Goal: Information Seeking & Learning: Learn about a topic

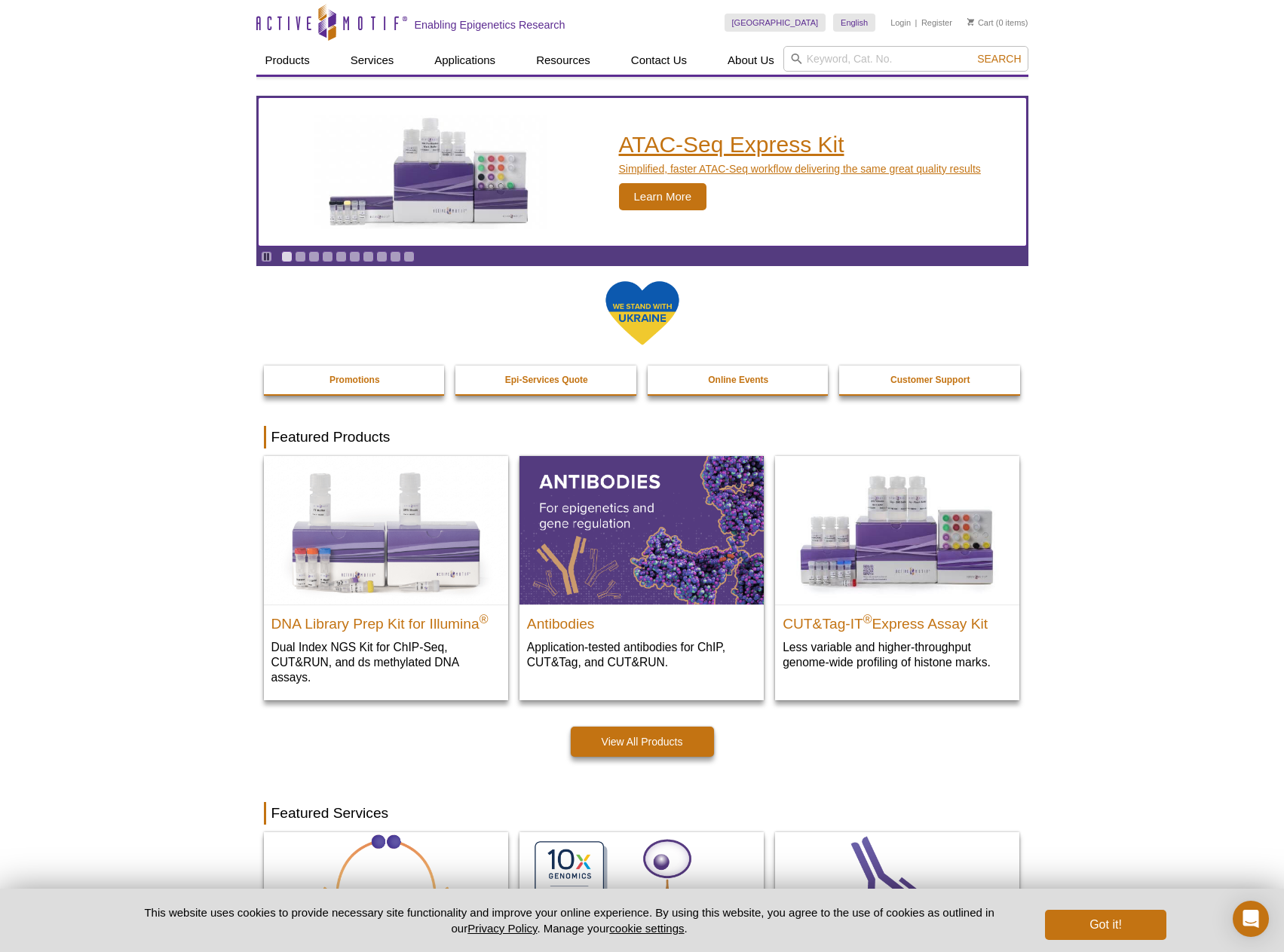
click at [790, 170] on p "Simplified, faster ATAC-Seq workflow delivering the same great quality results" at bounding box center [800, 169] width 362 height 13
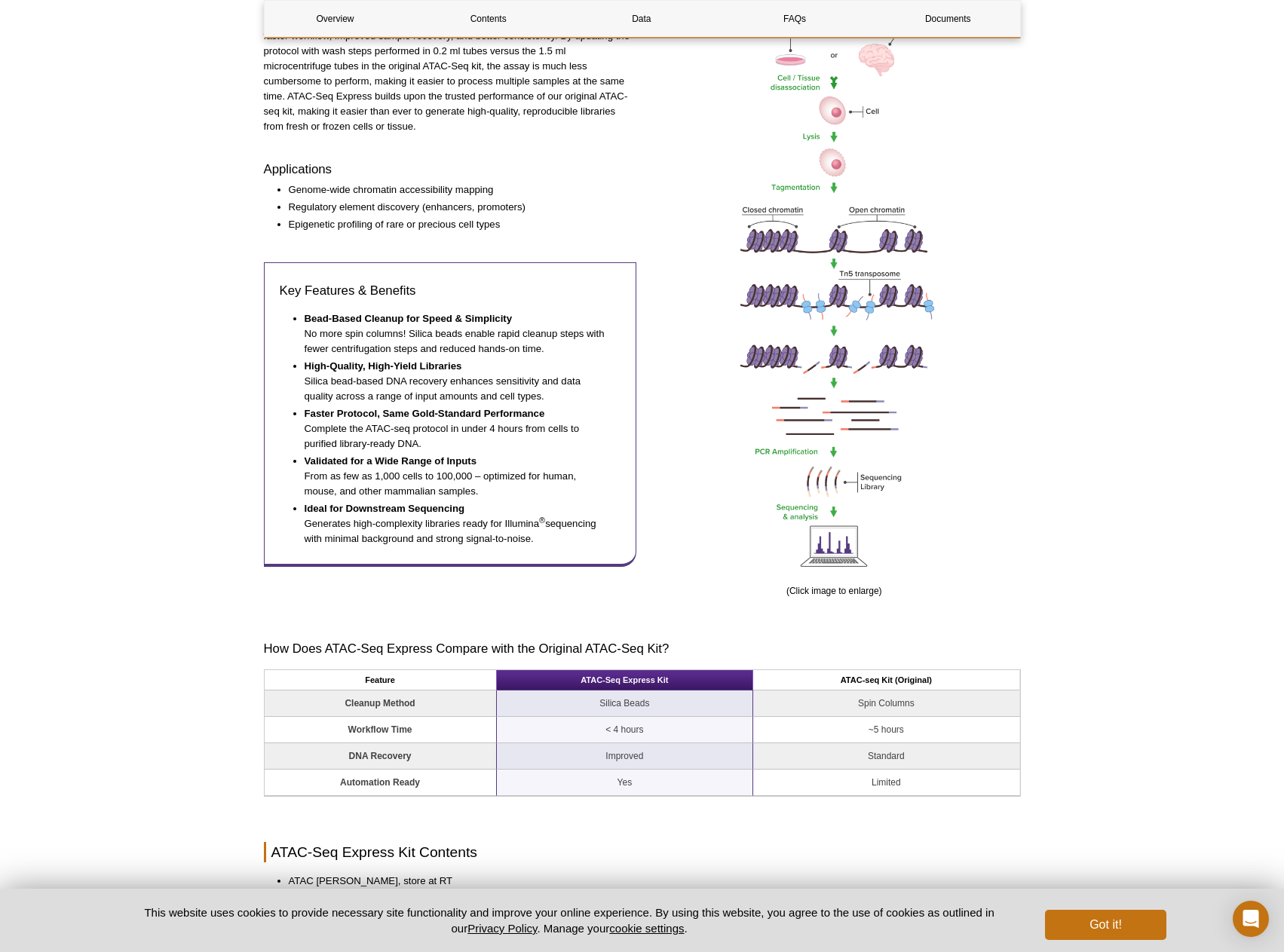
scroll to position [602, 0]
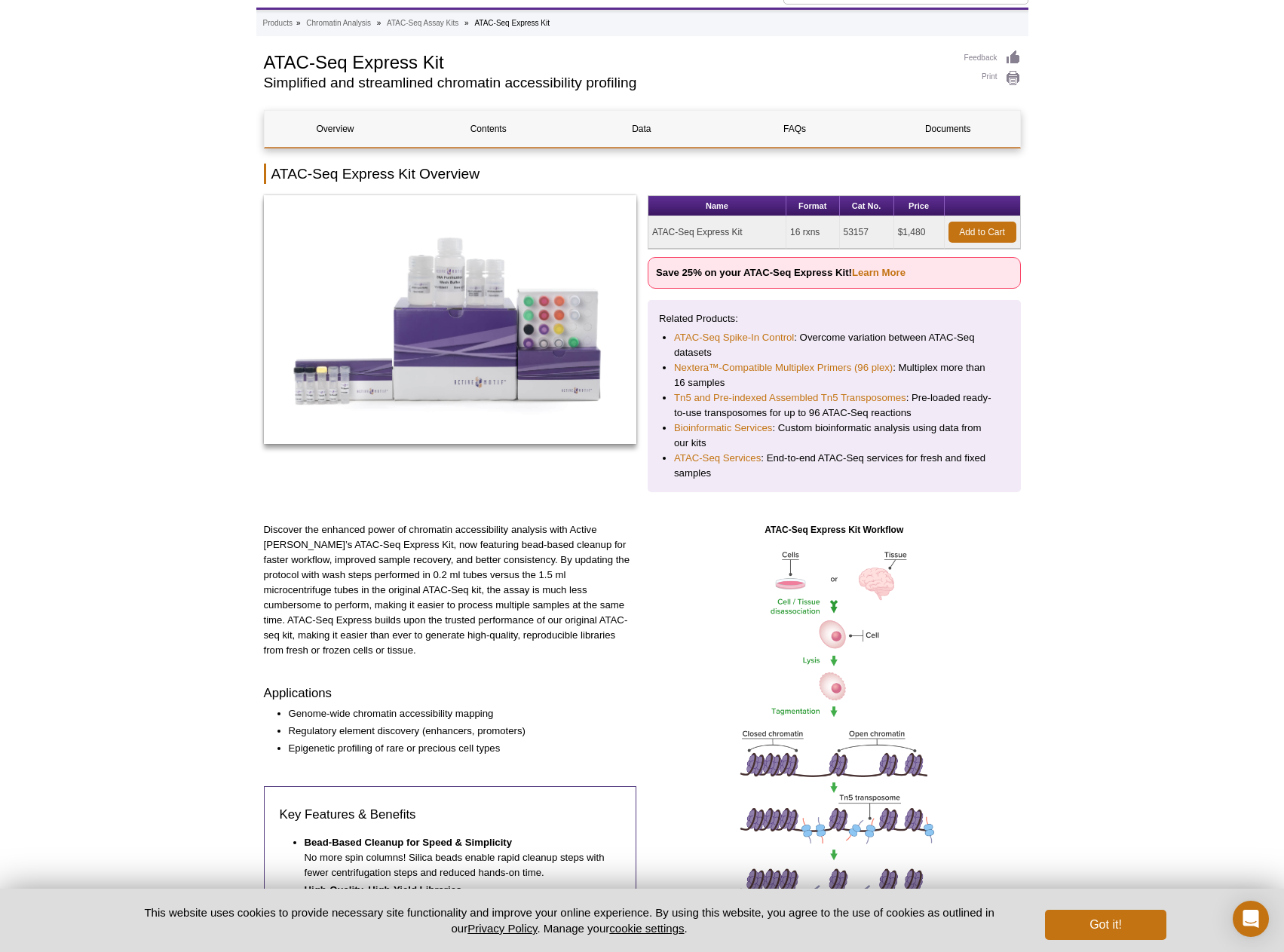
scroll to position [0, 0]
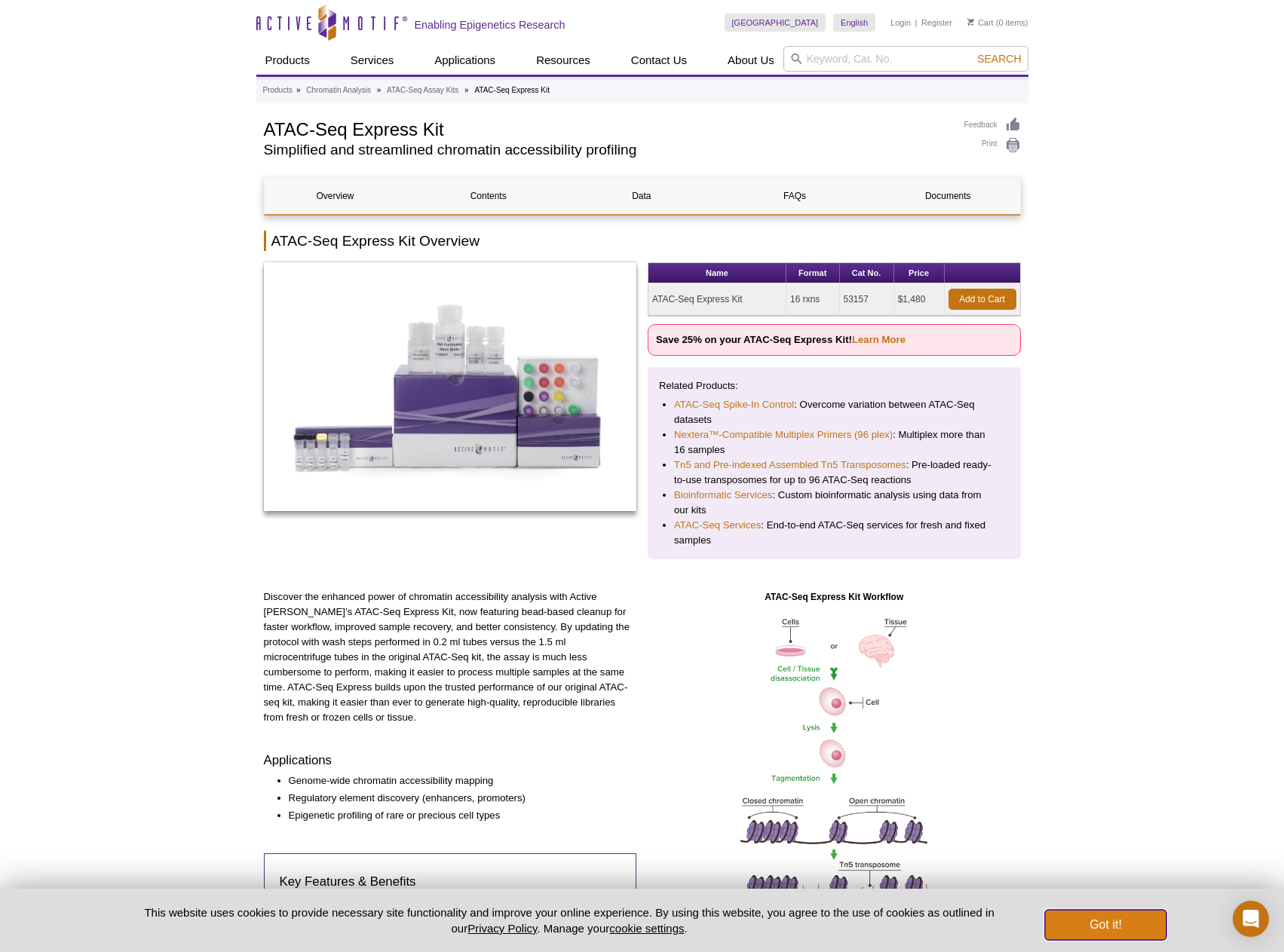
click at [1083, 914] on button "Got it!" at bounding box center [1105, 924] width 121 height 30
